Goal: Find specific page/section: Find specific page/section

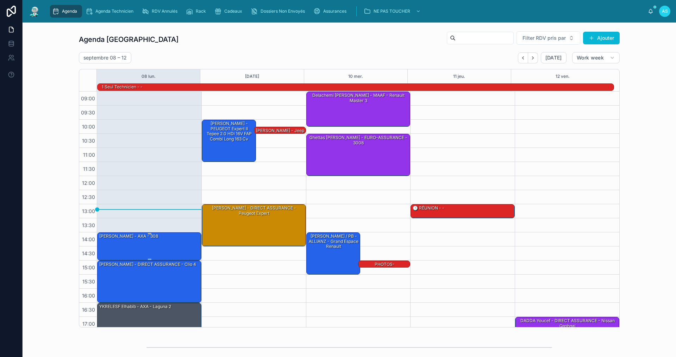
click at [130, 247] on div "[PERSON_NAME] - AXA - 308" at bounding box center [150, 246] width 102 height 27
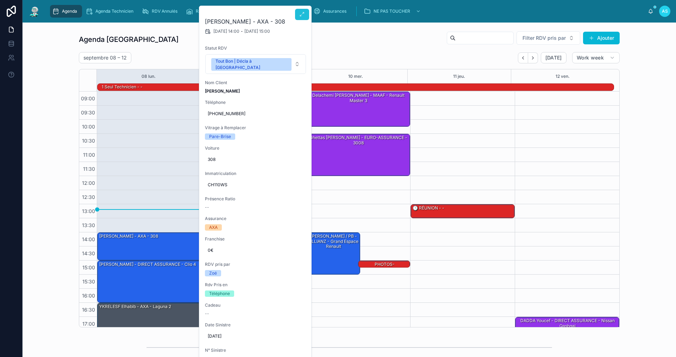
click at [296, 16] on button at bounding box center [302, 14] width 14 height 11
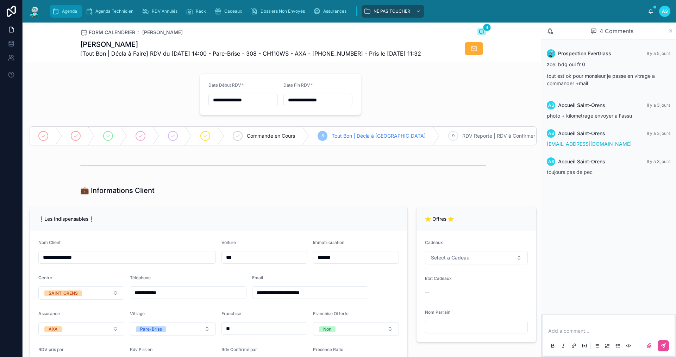
click at [73, 12] on span "Agenda" at bounding box center [69, 11] width 15 height 6
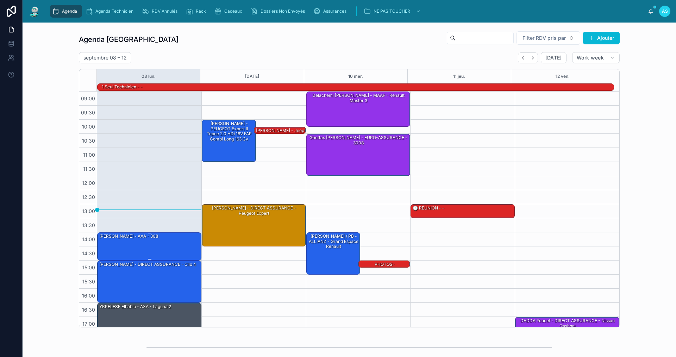
click at [145, 244] on div "[PERSON_NAME] - AXA - 308" at bounding box center [150, 246] width 102 height 27
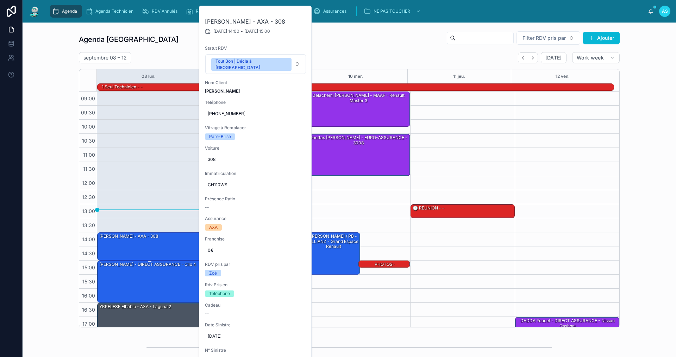
scroll to position [18, 0]
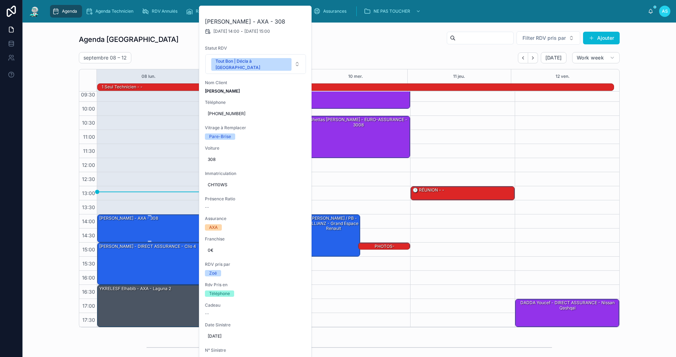
click at [131, 228] on div "[PERSON_NAME] - AXA - 308" at bounding box center [150, 228] width 102 height 27
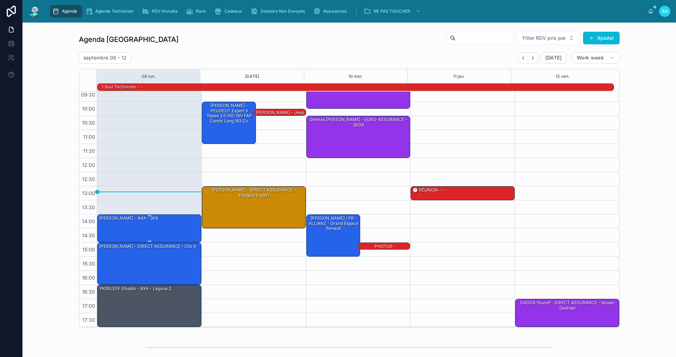
click at [131, 228] on div "[PERSON_NAME] - AXA - 308" at bounding box center [150, 228] width 102 height 27
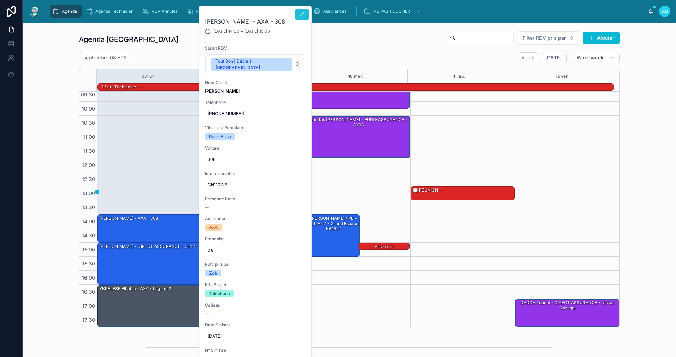
click at [296, 17] on button at bounding box center [302, 14] width 14 height 11
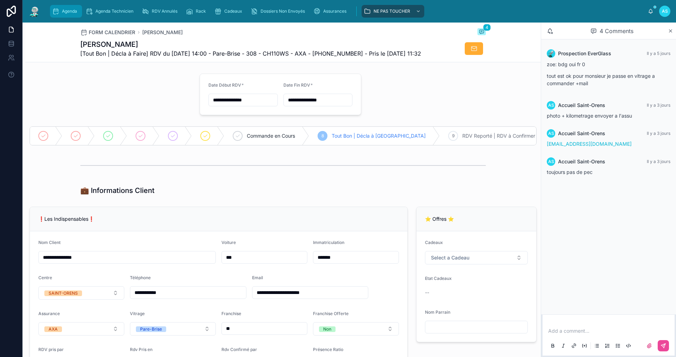
click at [70, 11] on span "Agenda" at bounding box center [69, 11] width 15 height 6
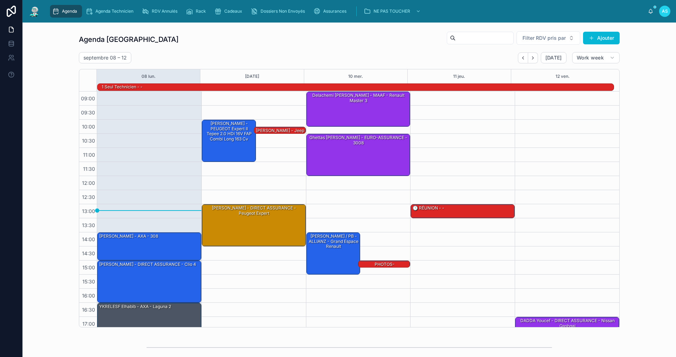
scroll to position [18, 0]
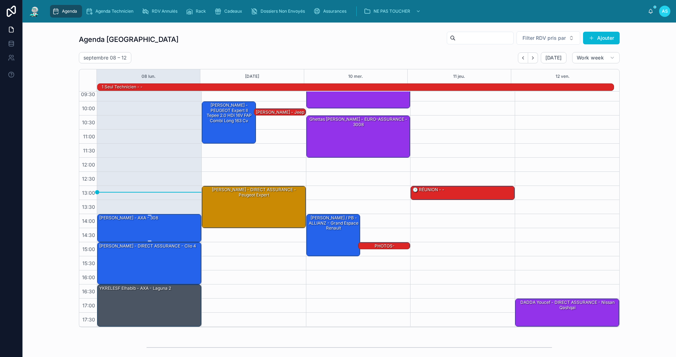
click at [176, 225] on div "[PERSON_NAME] - AXA - 308" at bounding box center [150, 227] width 102 height 27
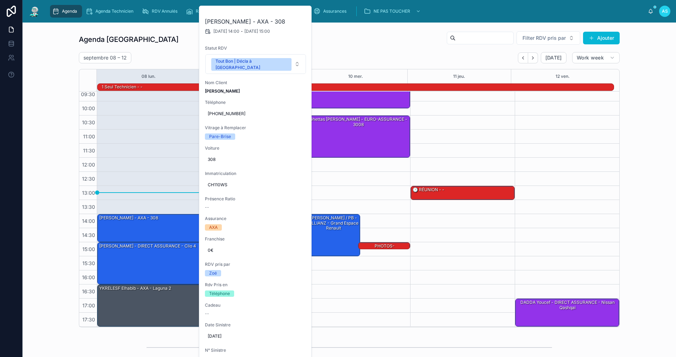
click at [64, 249] on div "Agenda Saint-Orens Filter RDV pris par Ajouter [DATE] – [DATE] [DATE] Work week…" at bounding box center [349, 179] width 642 height 302
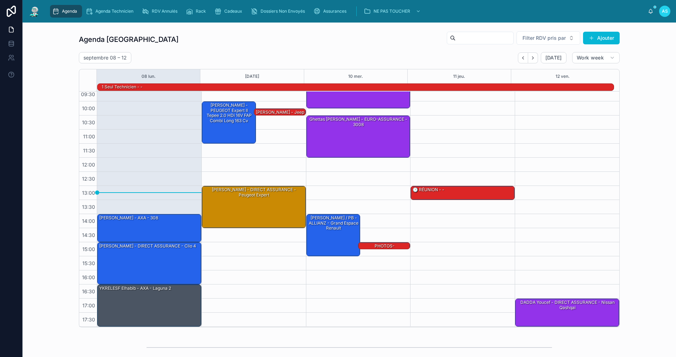
scroll to position [0, 0]
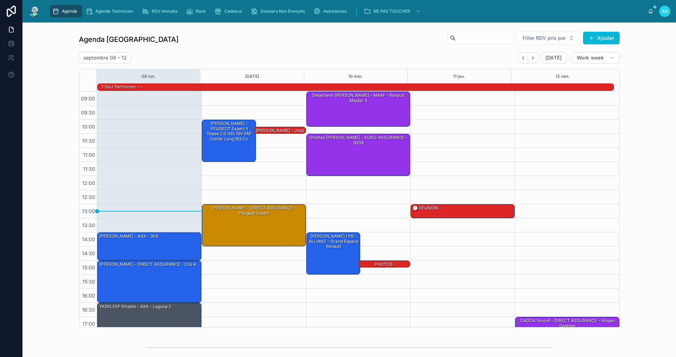
drag, startPoint x: 357, startPoint y: 345, endPoint x: 643, endPoint y: 265, distance: 296.4
click at [643, 265] on div "Agenda Saint-Orens Filter RDV pris par Ajouter [DATE] – [DATE] [DATE] Work week…" at bounding box center [349, 179] width 642 height 302
click at [263, 218] on div "[PERSON_NAME] - DIRECT ASSURANCE - Peugeot expert" at bounding box center [254, 225] width 102 height 41
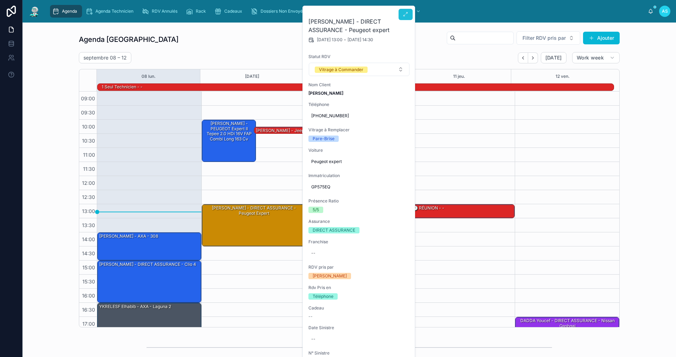
click at [405, 13] on icon at bounding box center [406, 15] width 6 height 6
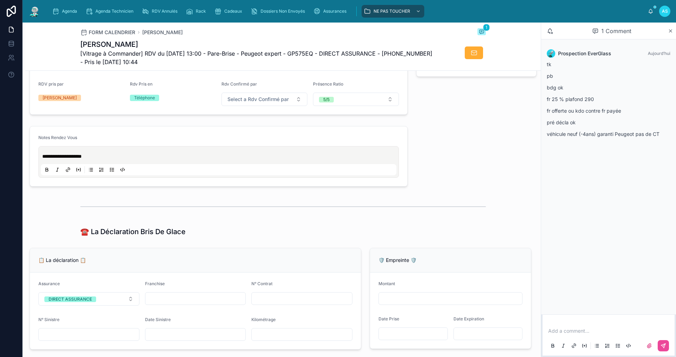
scroll to position [282, 0]
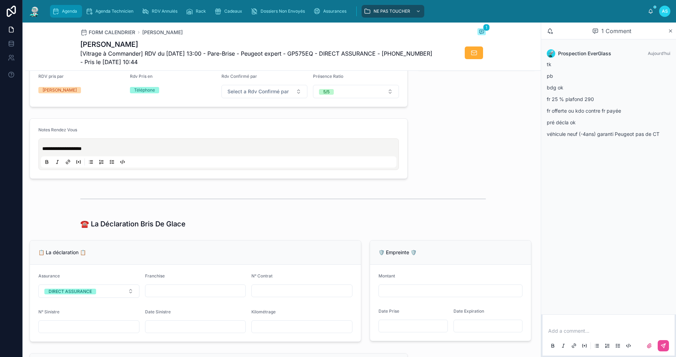
click at [68, 16] on div "Agenda" at bounding box center [66, 11] width 28 height 11
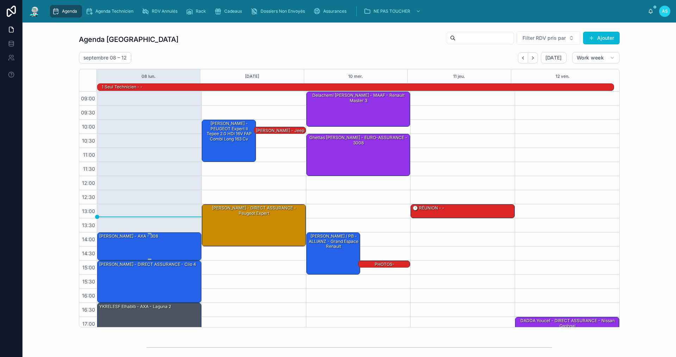
click at [134, 240] on div "[PERSON_NAME] - AXA - 308" at bounding box center [129, 236] width 60 height 7
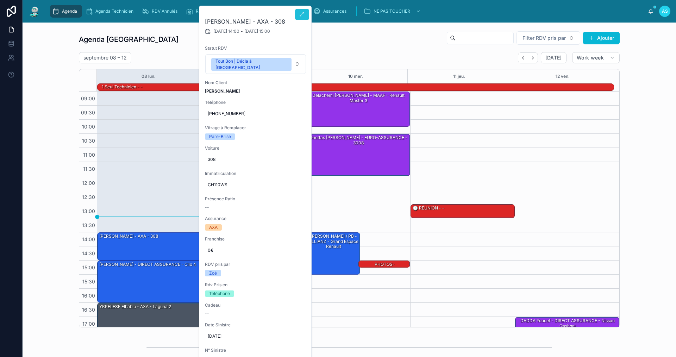
click at [300, 19] on button at bounding box center [302, 14] width 14 height 11
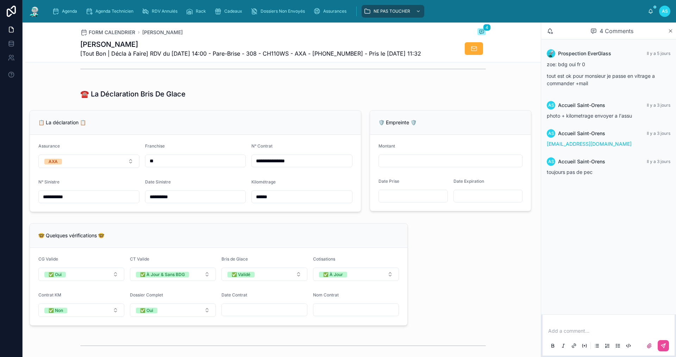
scroll to position [422, 0]
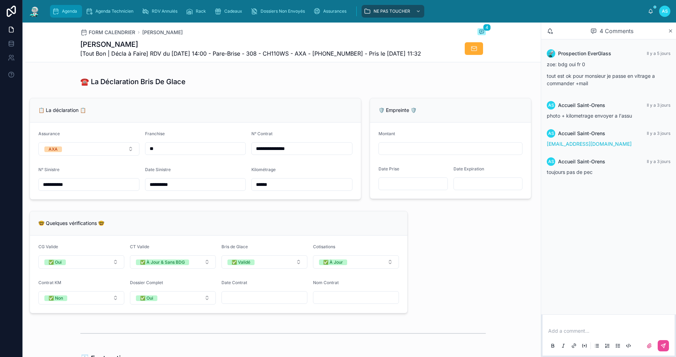
click at [68, 15] on div "Agenda" at bounding box center [66, 11] width 28 height 11
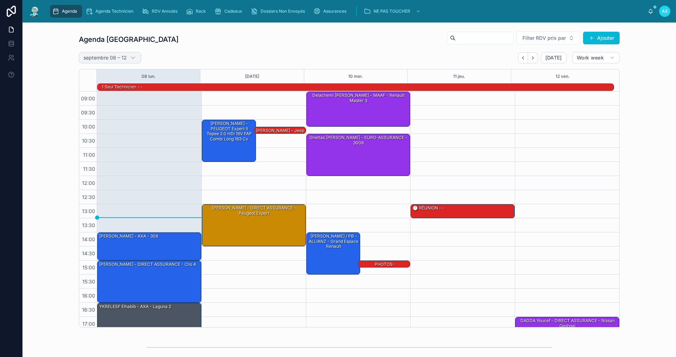
scroll to position [18, 0]
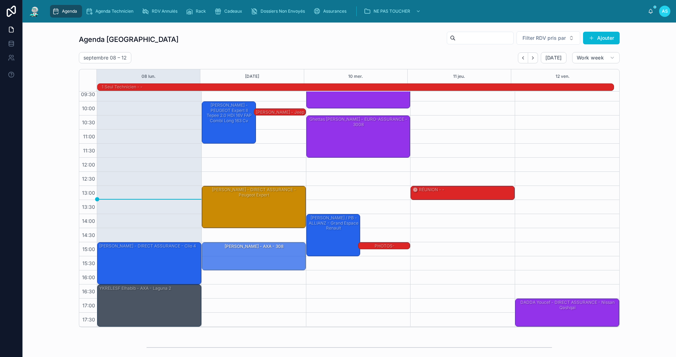
drag, startPoint x: 147, startPoint y: 227, endPoint x: 246, endPoint y: 260, distance: 104.0
